Goal: Go to known website: Go to known website

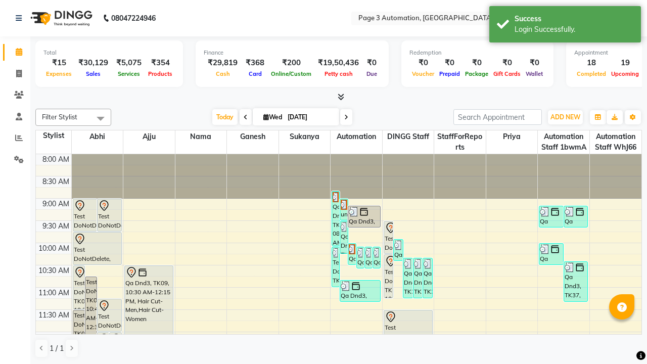
click at [630, 18] on icon at bounding box center [629, 18] width 7 height 7
